Goal: Information Seeking & Learning: Find specific page/section

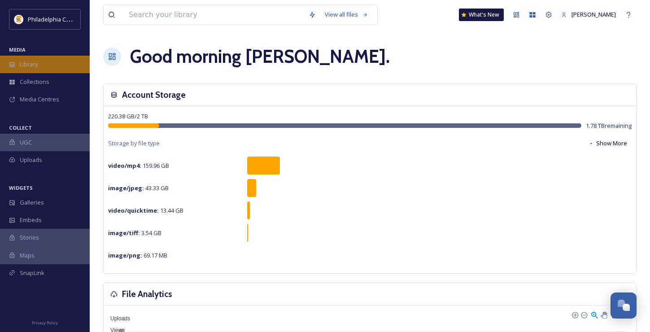
click at [31, 66] on span "Library" at bounding box center [29, 64] width 18 height 9
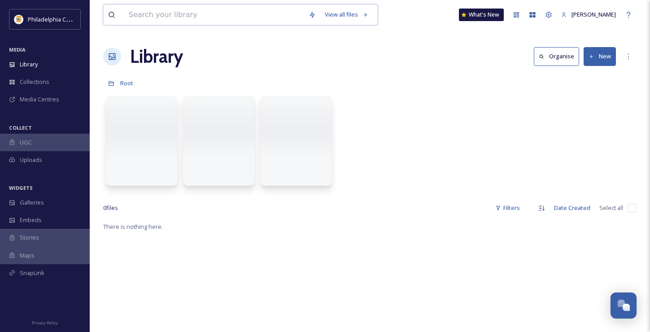
click at [166, 17] on input at bounding box center [214, 15] width 180 height 20
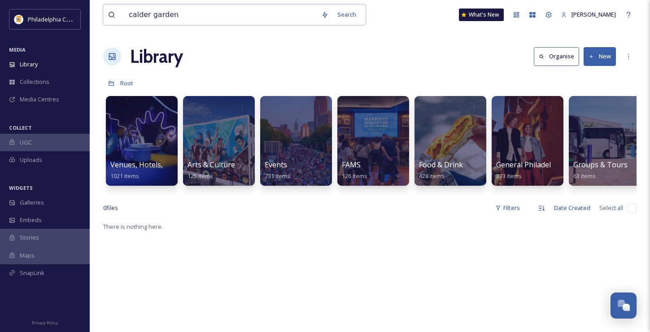
type input "calder gardens"
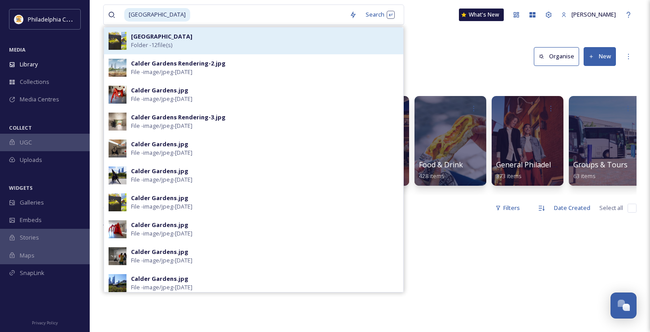
click at [167, 37] on strong "Calder Gardens" at bounding box center [161, 36] width 61 height 8
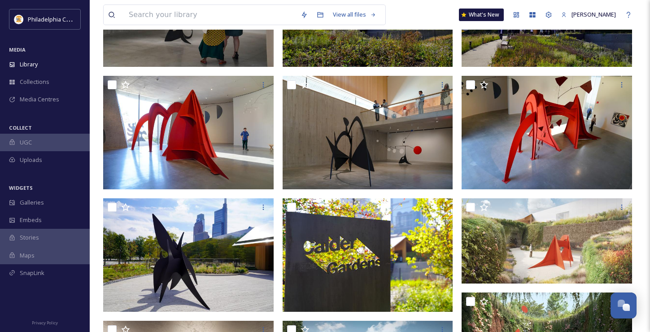
scroll to position [173, 0]
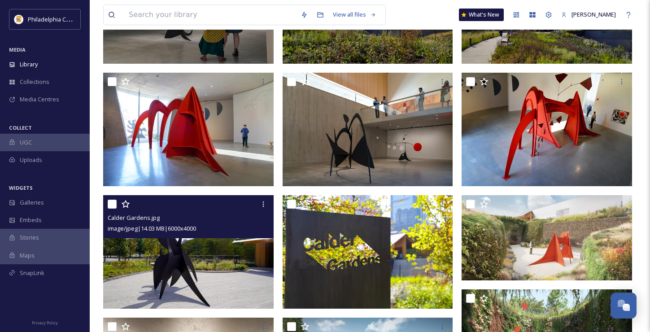
click at [225, 249] on img at bounding box center [188, 252] width 171 height 114
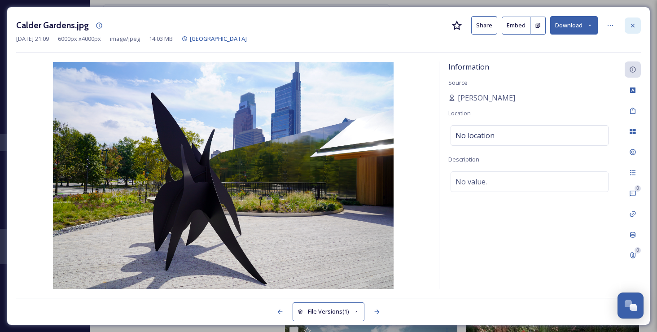
click at [632, 22] on icon at bounding box center [632, 25] width 7 height 7
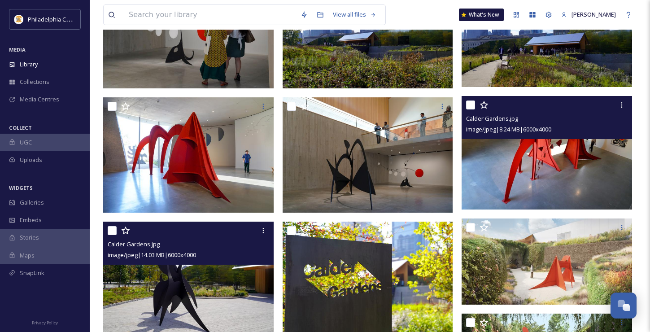
scroll to position [127, 0]
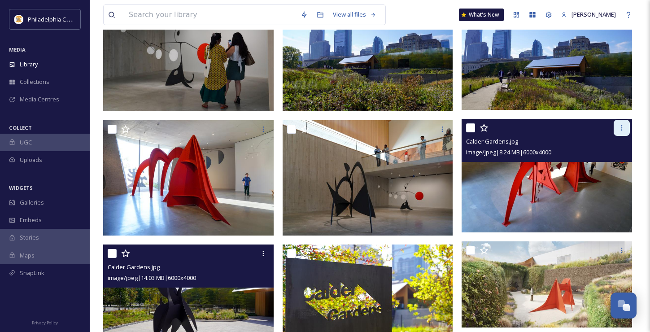
click at [621, 127] on icon at bounding box center [621, 127] width 7 height 7
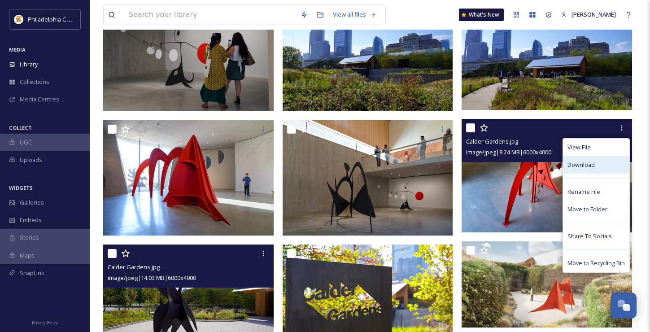
click at [586, 166] on span "Download" at bounding box center [581, 165] width 27 height 9
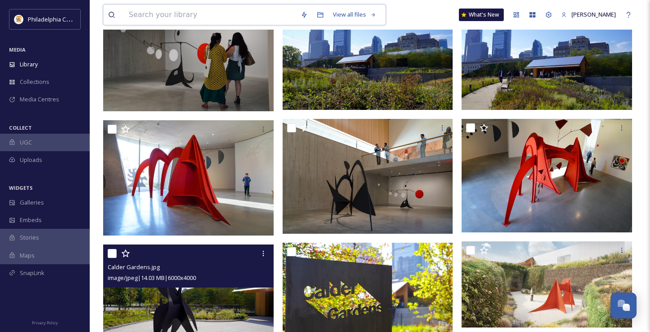
click at [201, 13] on input at bounding box center [210, 15] width 172 height 20
type input "flower sow"
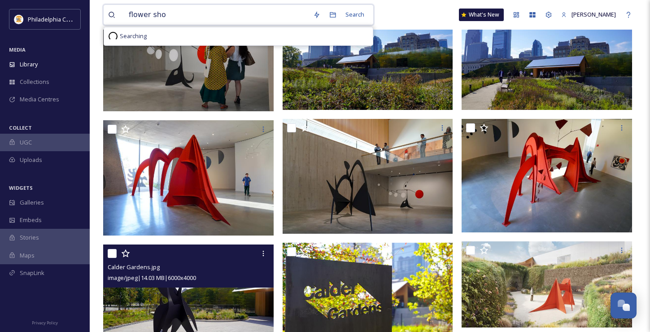
type input "flower show"
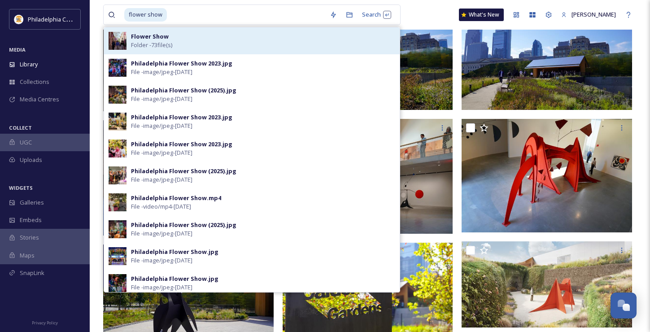
click at [152, 35] on strong "Flower Show" at bounding box center [150, 36] width 38 height 8
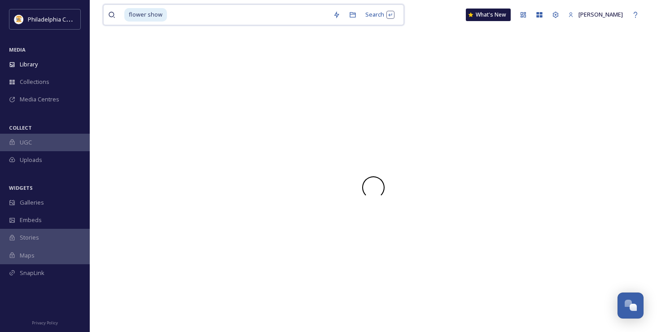
click at [233, 14] on input at bounding box center [248, 15] width 161 height 20
click at [35, 61] on span "Library" at bounding box center [29, 64] width 18 height 9
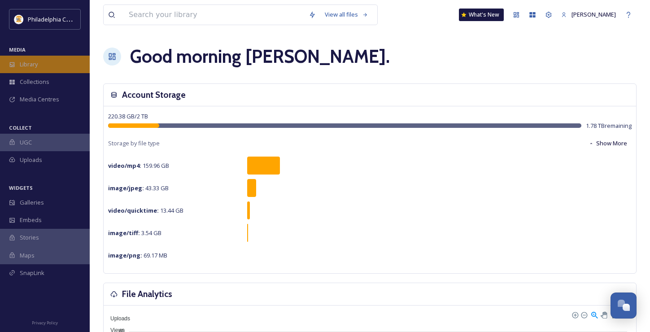
click at [42, 63] on div "Library" at bounding box center [45, 65] width 90 height 18
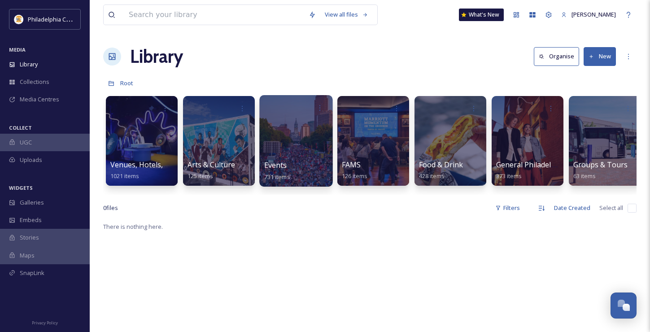
click at [284, 144] on div at bounding box center [295, 141] width 73 height 92
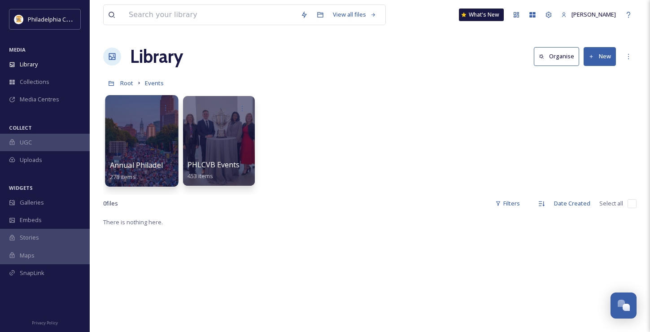
click at [159, 135] on div at bounding box center [141, 141] width 73 height 92
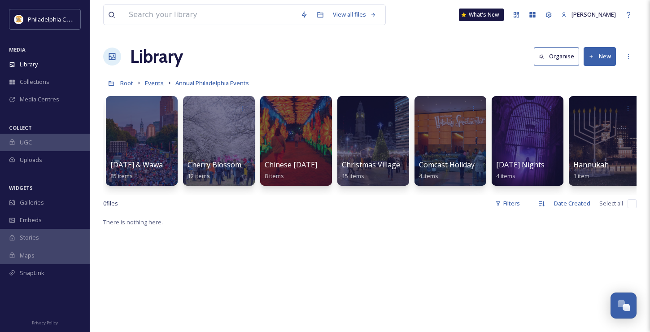
click at [157, 83] on span "Events" at bounding box center [154, 83] width 19 height 8
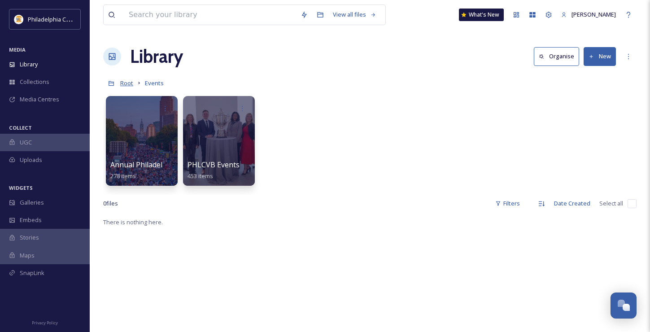
click at [126, 84] on span "Root" at bounding box center [126, 83] width 13 height 8
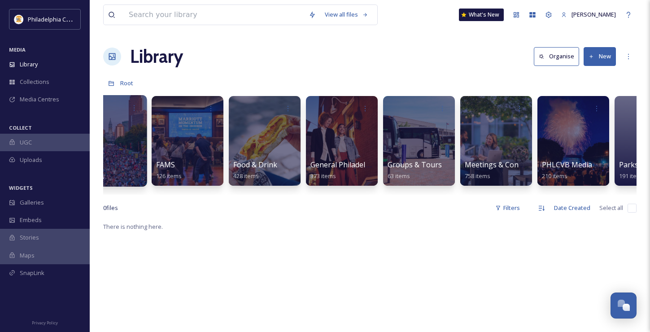
scroll to position [0, 375]
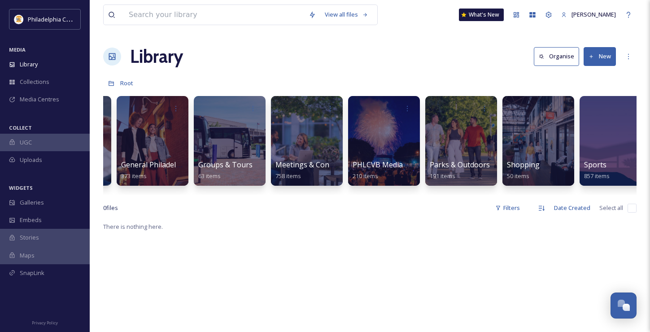
click at [305, 166] on span "Meetings & Conventions" at bounding box center [317, 165] width 83 height 10
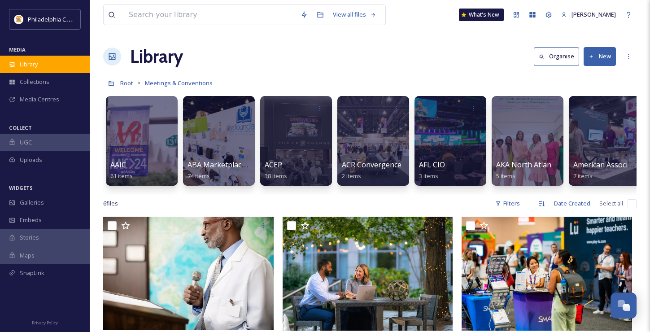
click at [46, 68] on div "Library" at bounding box center [45, 65] width 90 height 18
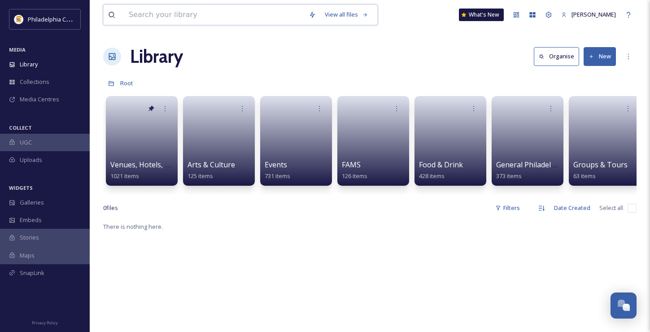
click at [149, 20] on input at bounding box center [214, 15] width 180 height 20
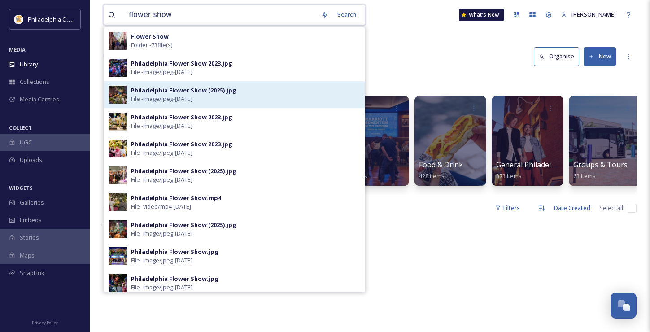
type input "flower show"
click at [159, 88] on div "Philadelphia Flower Show (2025).jpg" at bounding box center [183, 90] width 105 height 9
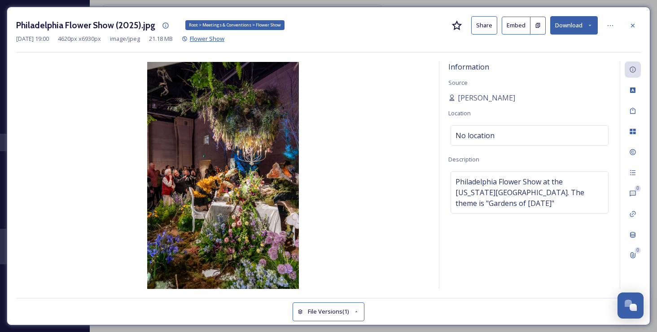
click at [219, 39] on span "Flower Show" at bounding box center [207, 39] width 35 height 8
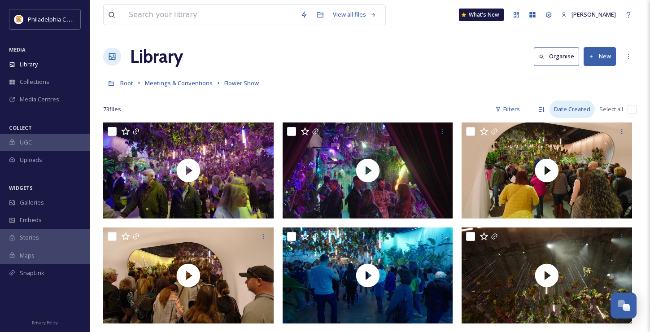
click at [558, 111] on div "Date Created" at bounding box center [572, 110] width 45 height 18
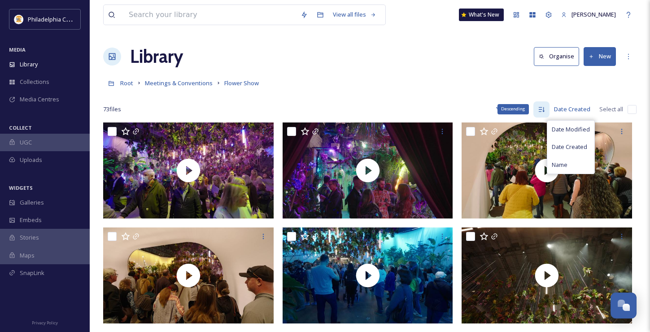
click at [547, 111] on div "Descending" at bounding box center [542, 109] width 16 height 16
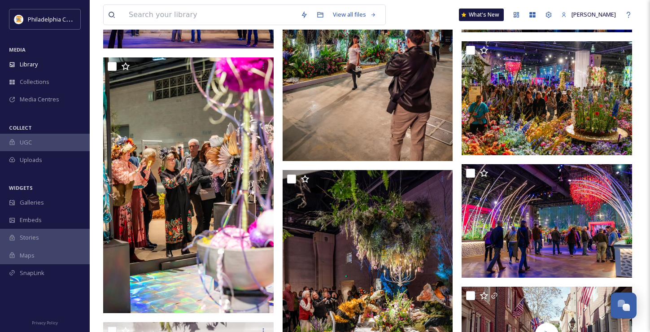
scroll to position [2083, 0]
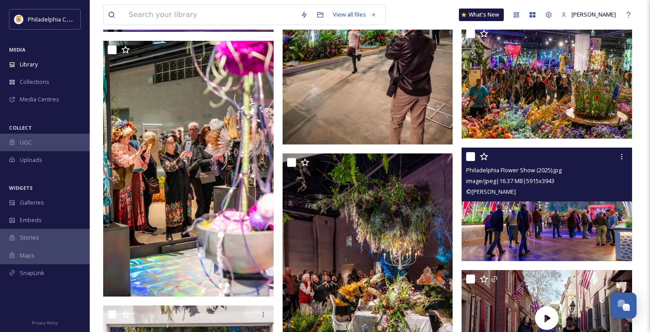
click at [531, 219] on img at bounding box center [547, 204] width 171 height 114
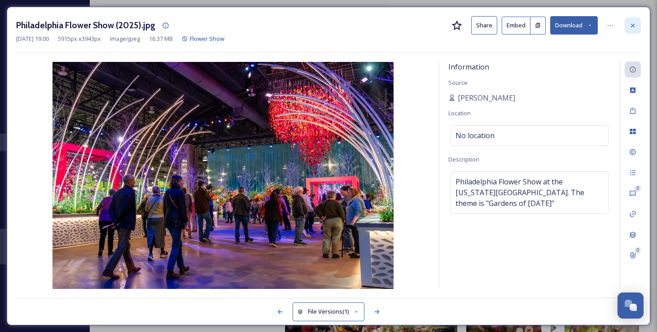
click at [632, 27] on icon at bounding box center [632, 25] width 7 height 7
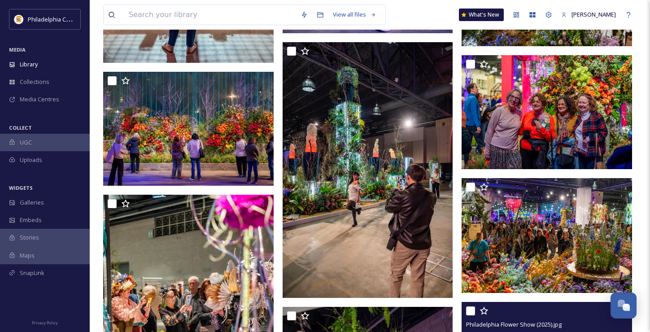
scroll to position [1900, 0]
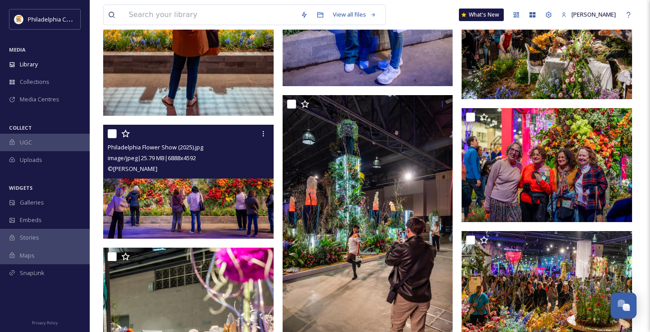
click at [190, 181] on img at bounding box center [188, 182] width 171 height 114
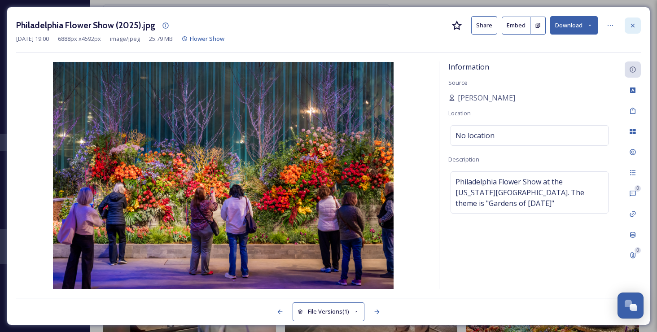
click at [631, 23] on icon at bounding box center [632, 25] width 7 height 7
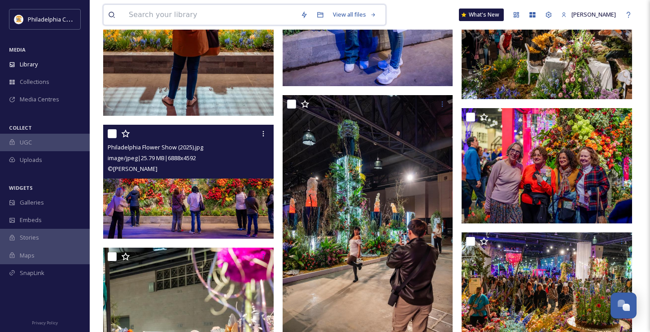
click at [243, 9] on input at bounding box center [210, 15] width 172 height 20
type input "cherry blossom festival"
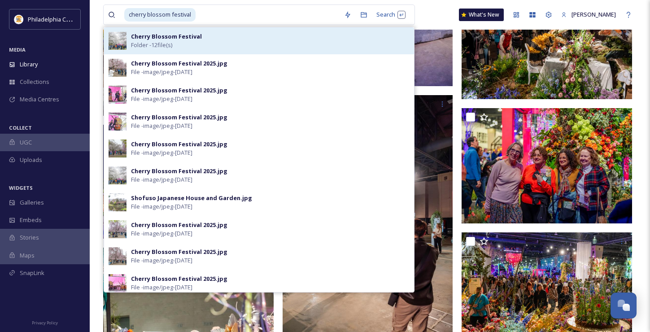
click at [190, 39] on strong "Cherry Blossom Festival" at bounding box center [166, 36] width 71 height 8
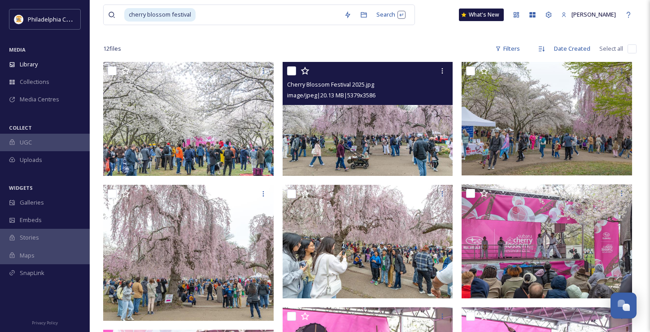
scroll to position [104, 0]
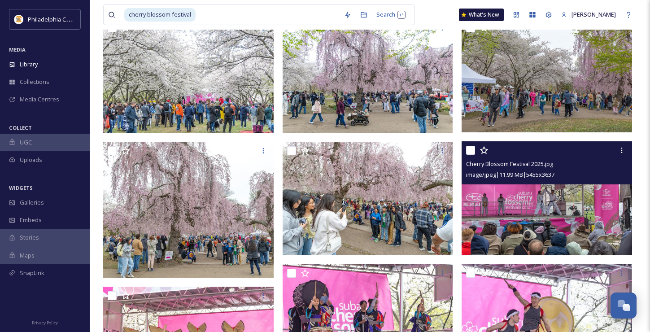
click at [492, 222] on img at bounding box center [547, 198] width 171 height 114
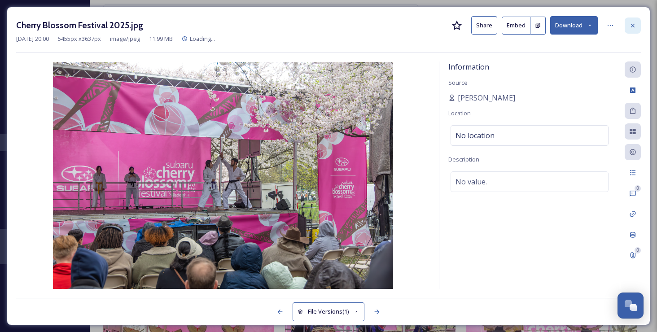
click at [631, 26] on icon at bounding box center [633, 25] width 4 height 4
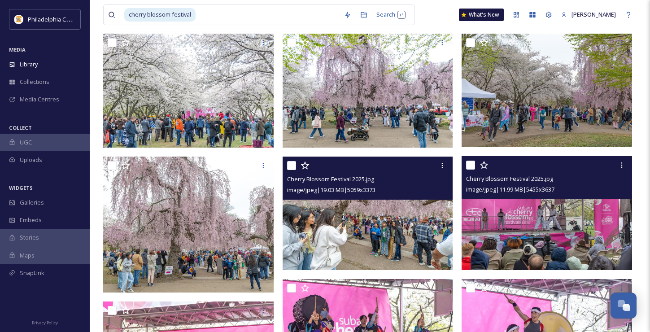
scroll to position [85, 0]
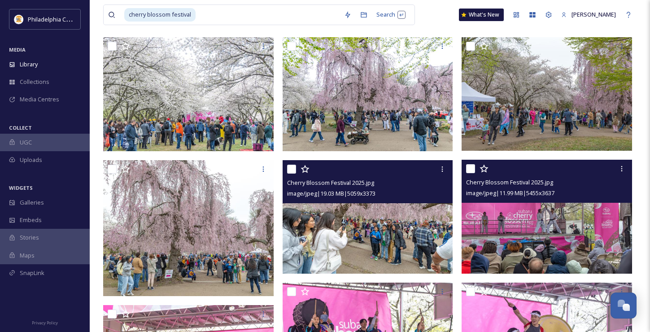
click at [359, 228] on img at bounding box center [368, 217] width 171 height 114
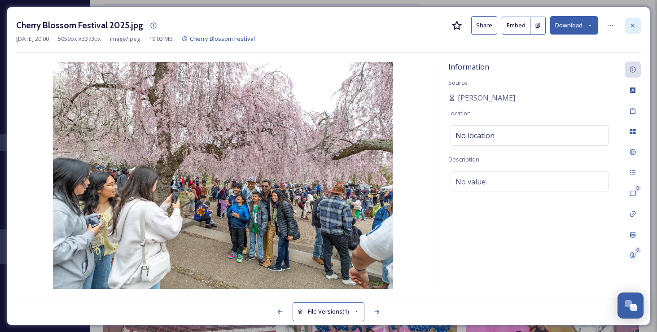
click at [631, 26] on icon at bounding box center [632, 25] width 7 height 7
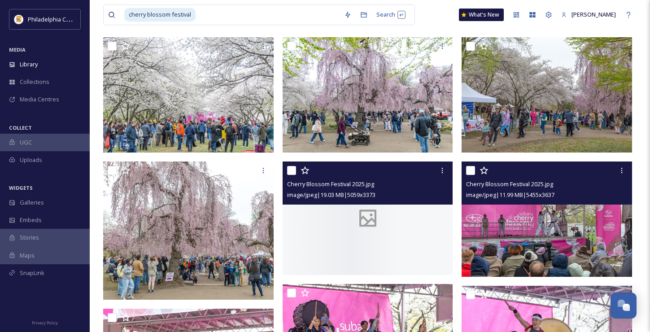
click at [631, 26] on div "cherry blossom festival Search What's New John Ryan" at bounding box center [370, 15] width 534 height 30
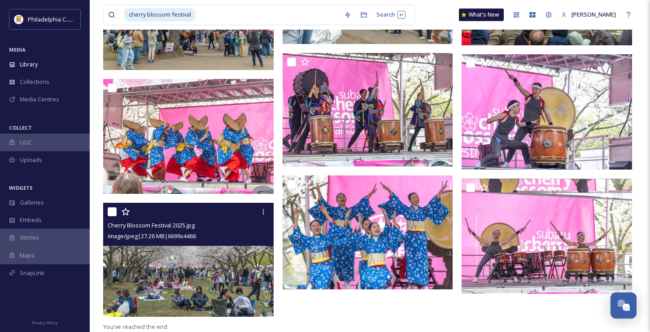
click at [188, 270] on img at bounding box center [188, 260] width 171 height 114
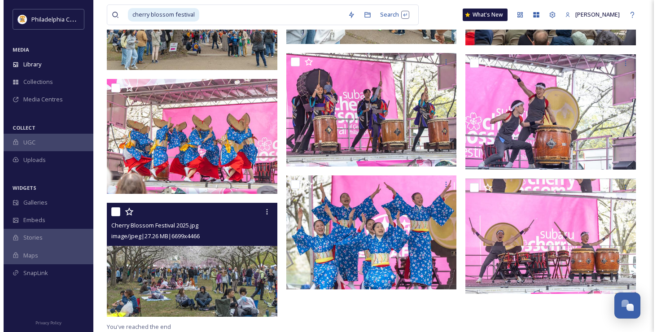
scroll to position [292, 0]
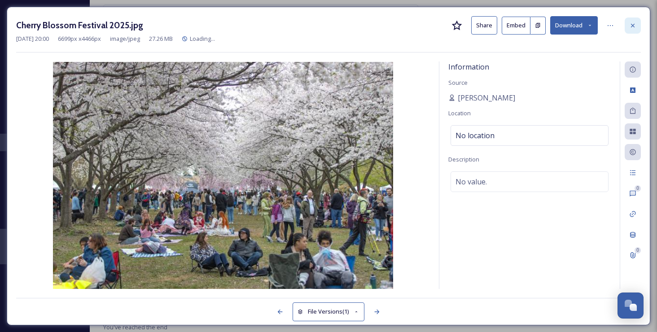
click at [633, 27] on icon at bounding box center [632, 25] width 7 height 7
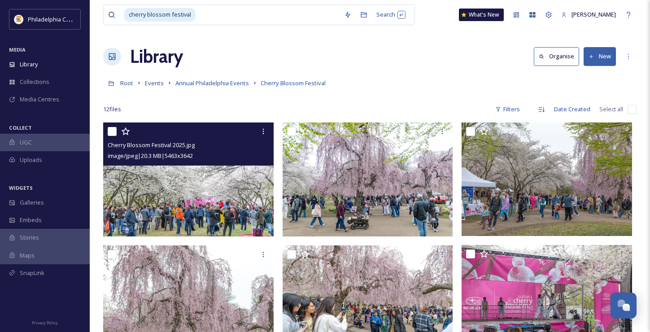
click at [166, 187] on img at bounding box center [188, 180] width 171 height 114
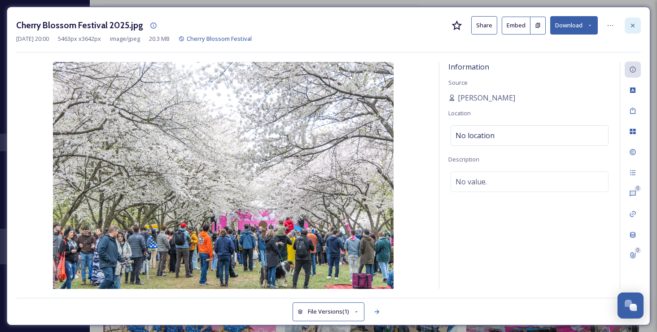
click at [631, 26] on icon at bounding box center [633, 25] width 4 height 4
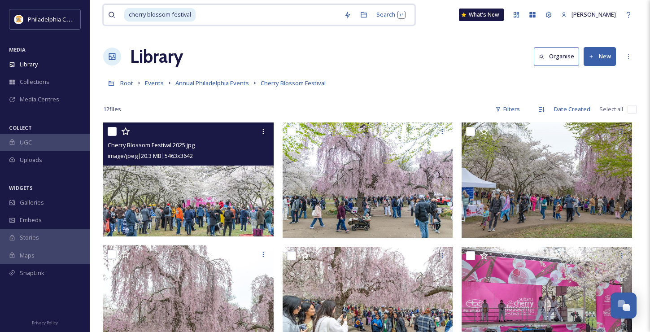
click at [244, 18] on input at bounding box center [268, 15] width 143 height 20
click at [244, 18] on input "cherry blossom festiv" at bounding box center [216, 15] width 184 height 20
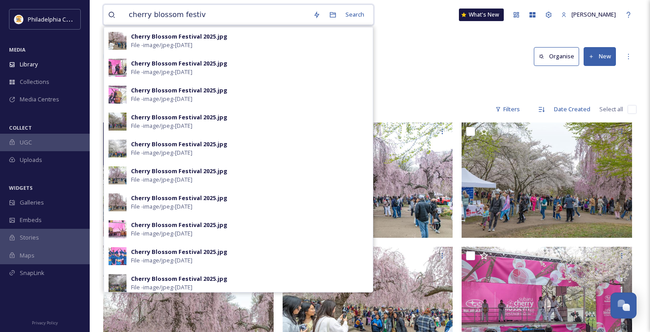
click at [244, 18] on input "cherry blossom festiv" at bounding box center [216, 15] width 184 height 20
type input "pride"
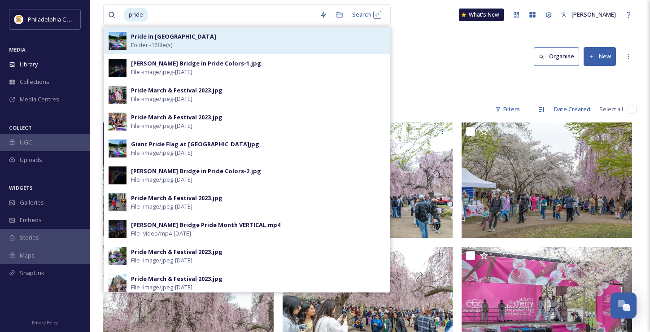
click at [245, 41] on div "Pride in Philadelphia Folder - 16 file(s)" at bounding box center [258, 40] width 254 height 17
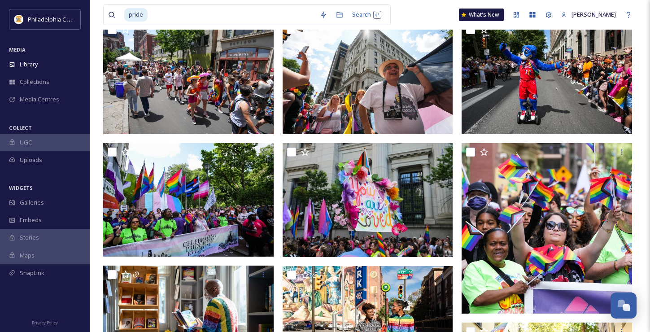
scroll to position [388, 0]
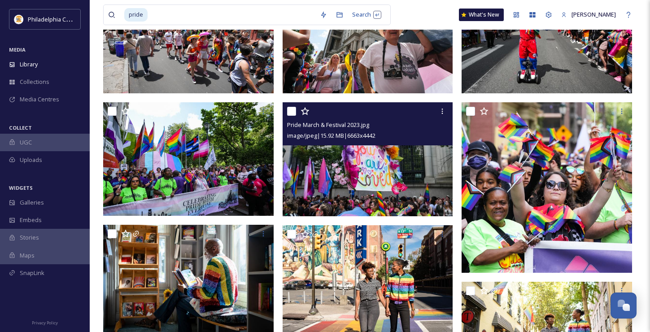
click at [337, 176] on img at bounding box center [368, 159] width 171 height 114
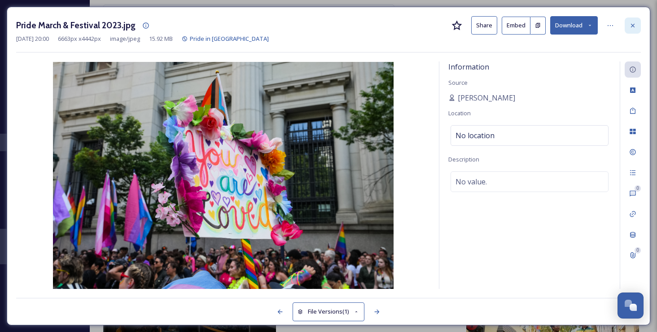
click at [632, 26] on icon at bounding box center [633, 25] width 4 height 4
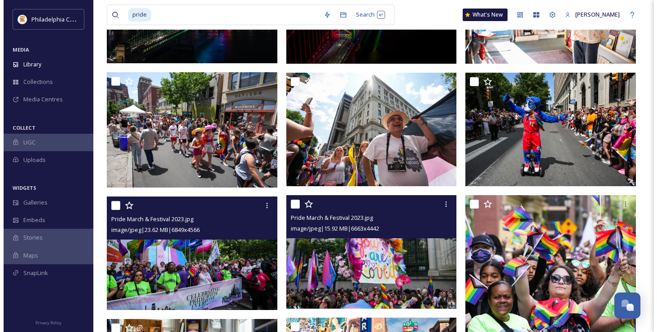
scroll to position [283, 0]
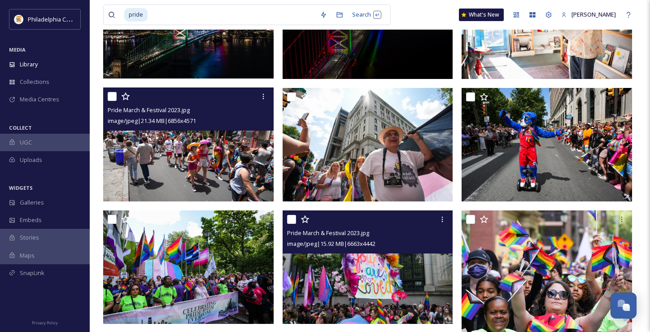
click at [197, 150] on img at bounding box center [188, 145] width 171 height 114
